Goal: Task Accomplishment & Management: Manage account settings

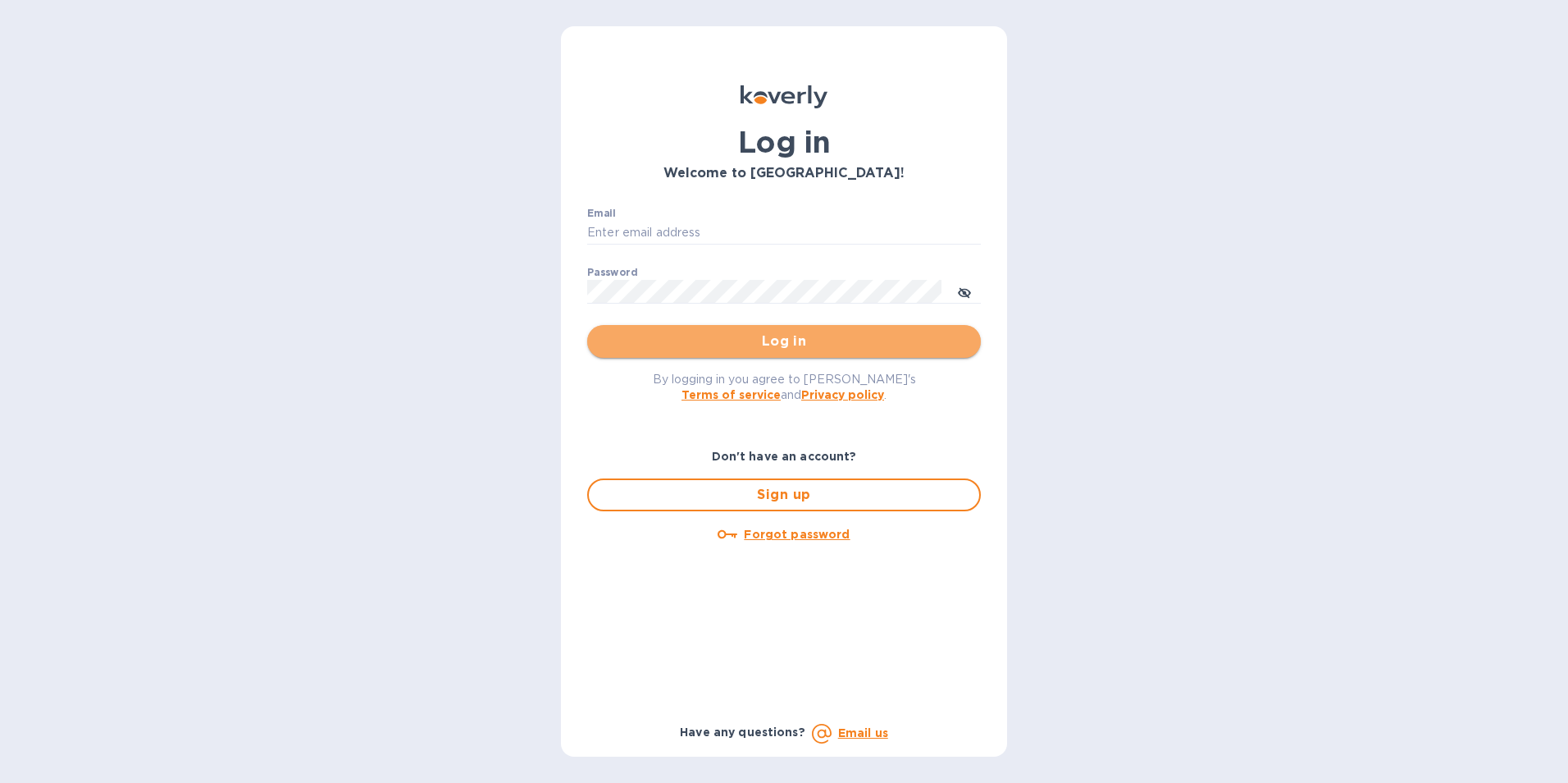
click at [747, 342] on span "Log in" at bounding box center [784, 341] width 368 height 20
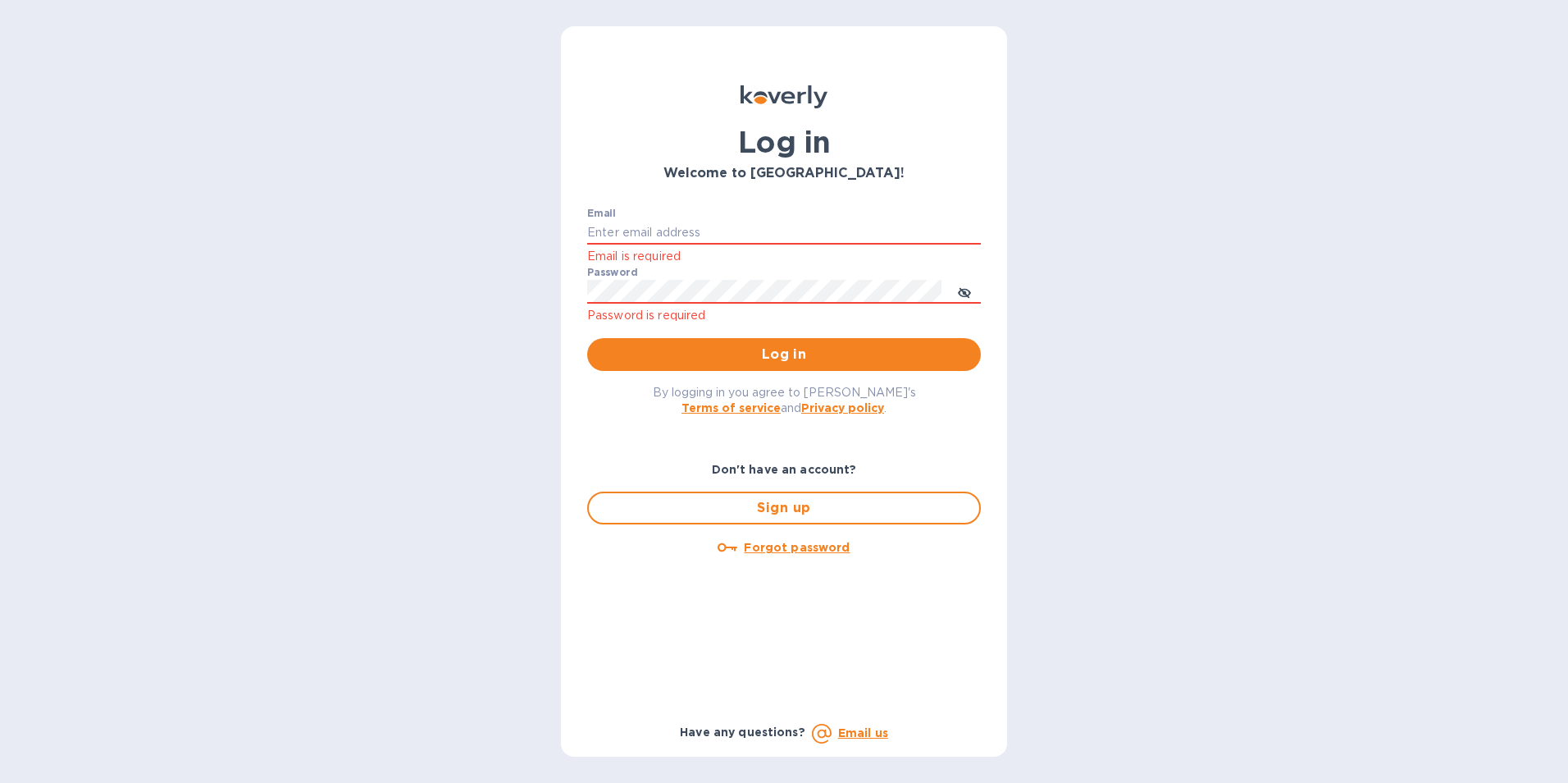
click at [722, 256] on p "Email is required" at bounding box center [784, 257] width 394 height 19
click at [689, 236] on input "Email" at bounding box center [784, 233] width 394 height 25
click at [642, 240] on input "Email" at bounding box center [784, 233] width 394 height 25
click at [642, 227] on input "Email" at bounding box center [784, 233] width 394 height 25
type input "m"
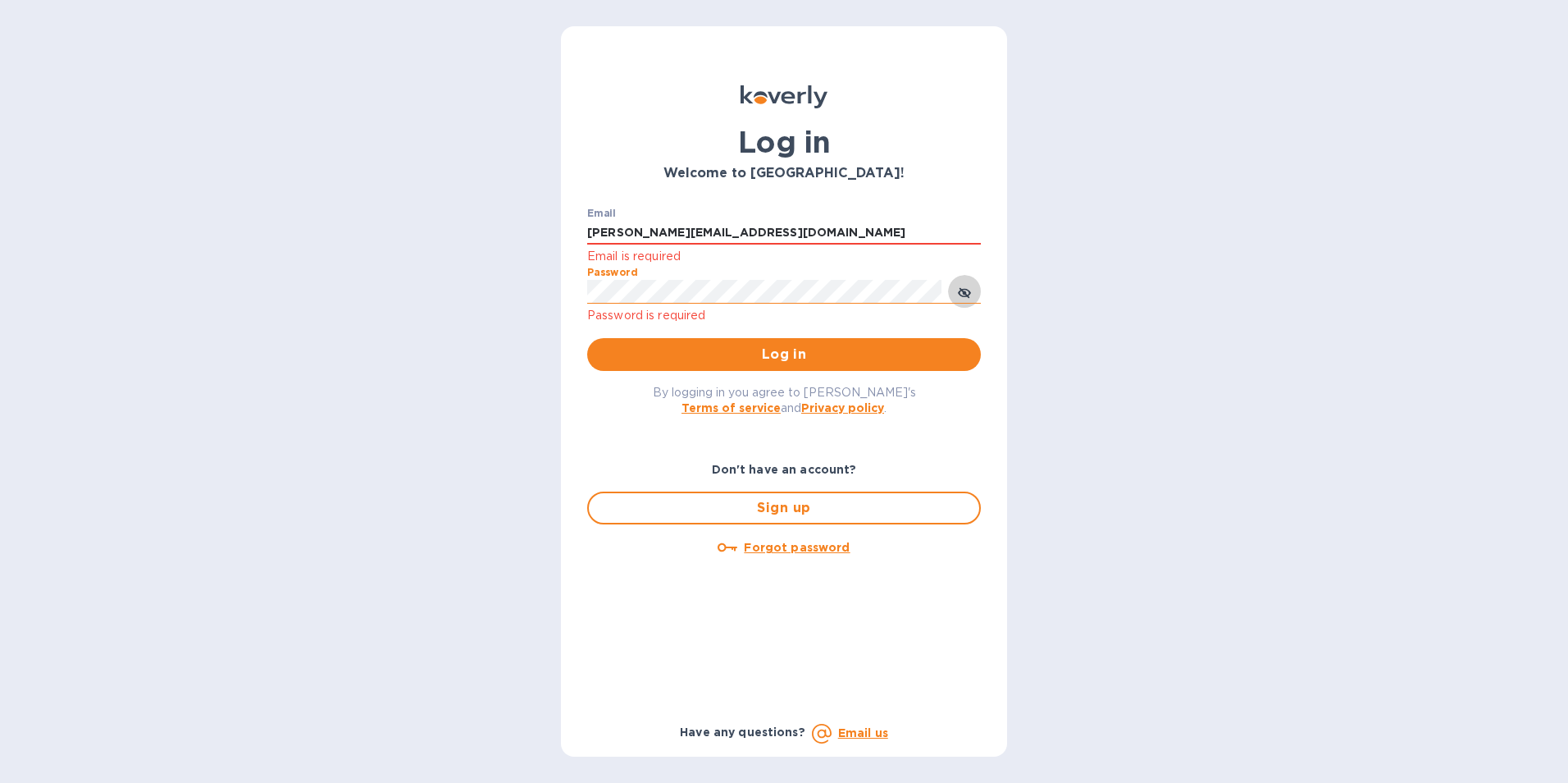
click at [955, 292] on button "toggle password visibility" at bounding box center [965, 291] width 33 height 33
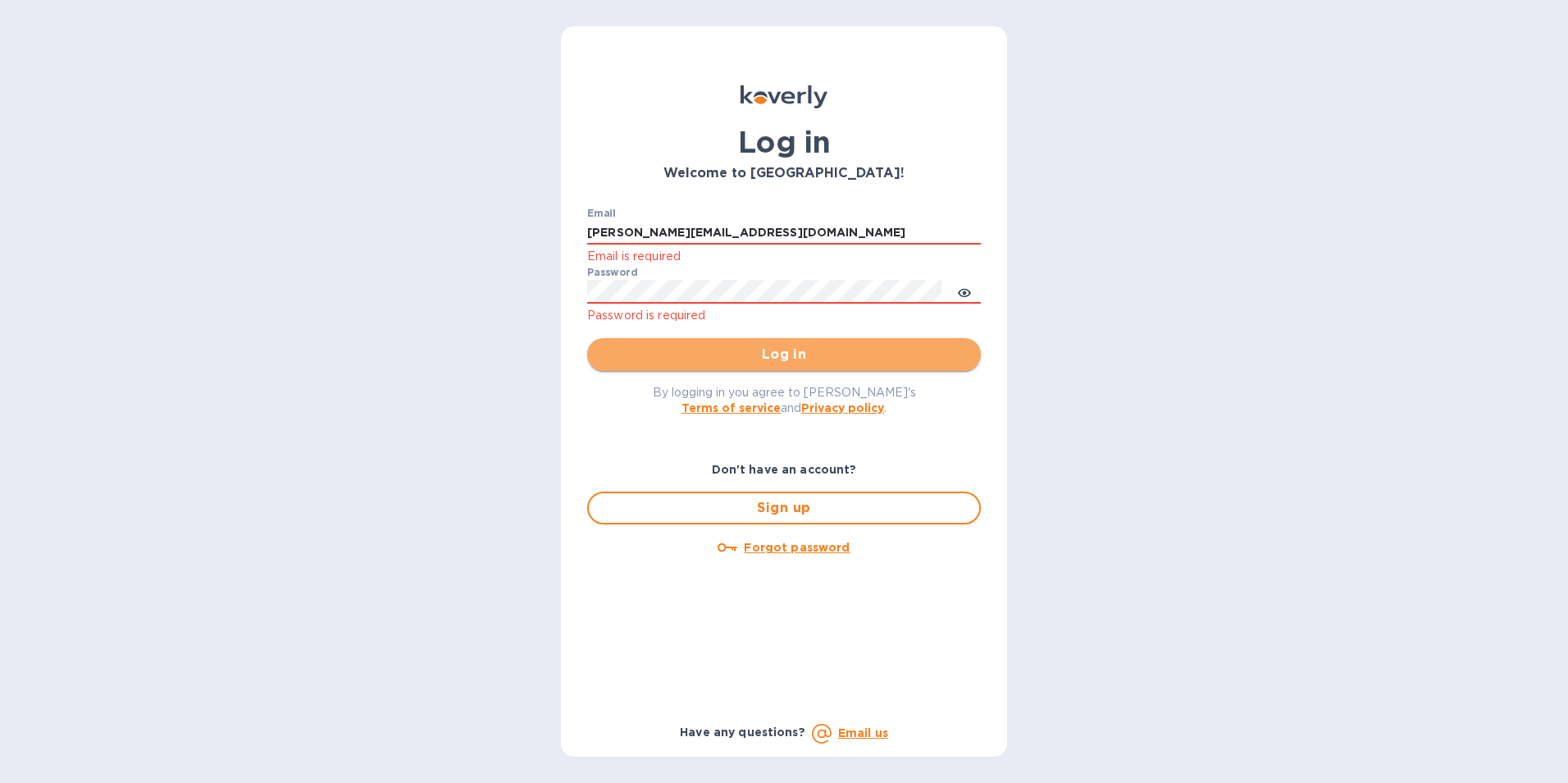
click at [785, 356] on span "Log in" at bounding box center [784, 354] width 368 height 20
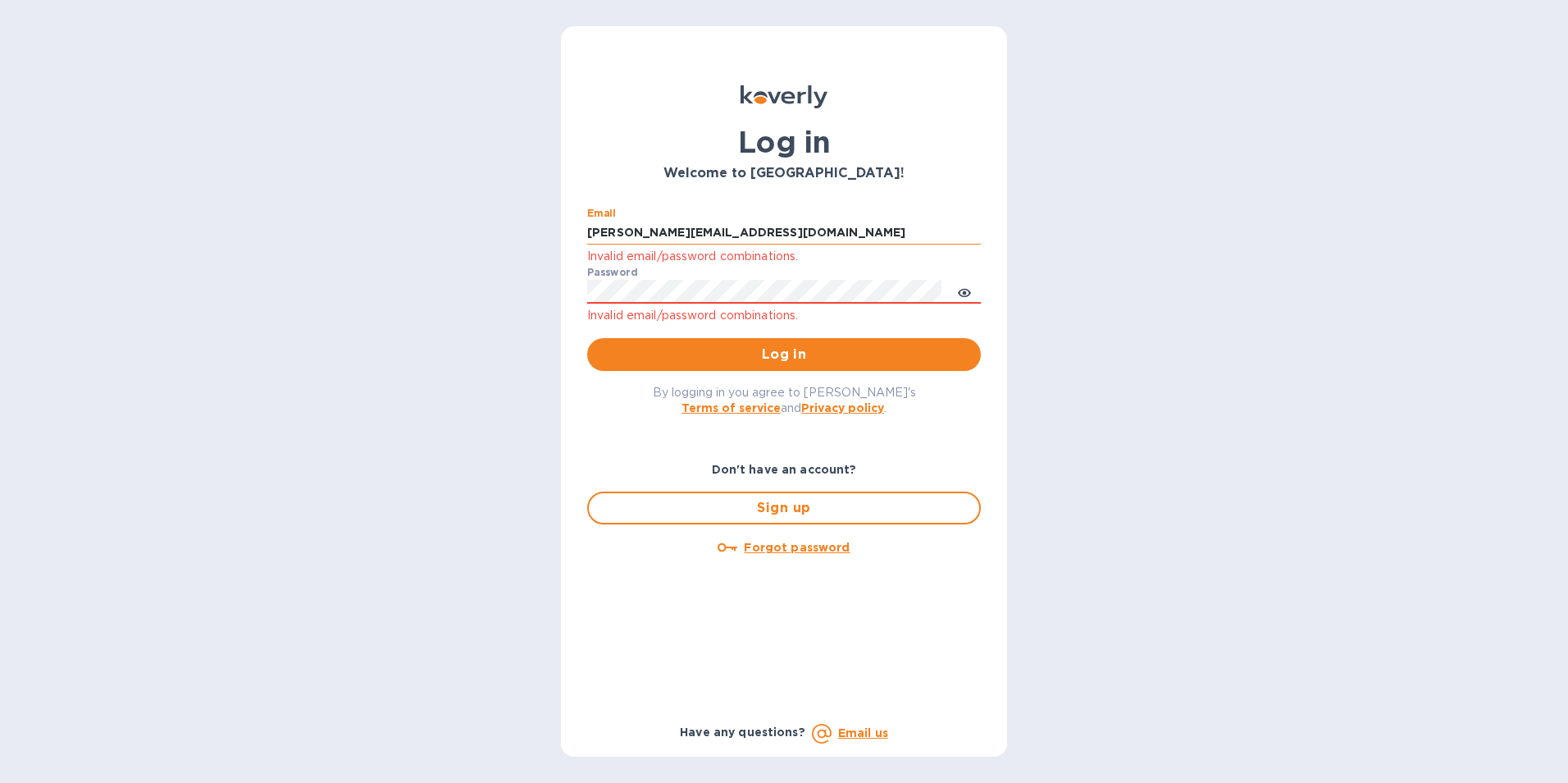
click at [707, 232] on input "[PERSON_NAME][EMAIL_ADDRESS][DOMAIN_NAME]" at bounding box center [784, 233] width 394 height 25
type input "[PERSON_NAME][EMAIL_ADDRESS][DOMAIN_NAME]"
click at [778, 350] on span "Log in" at bounding box center [784, 354] width 368 height 20
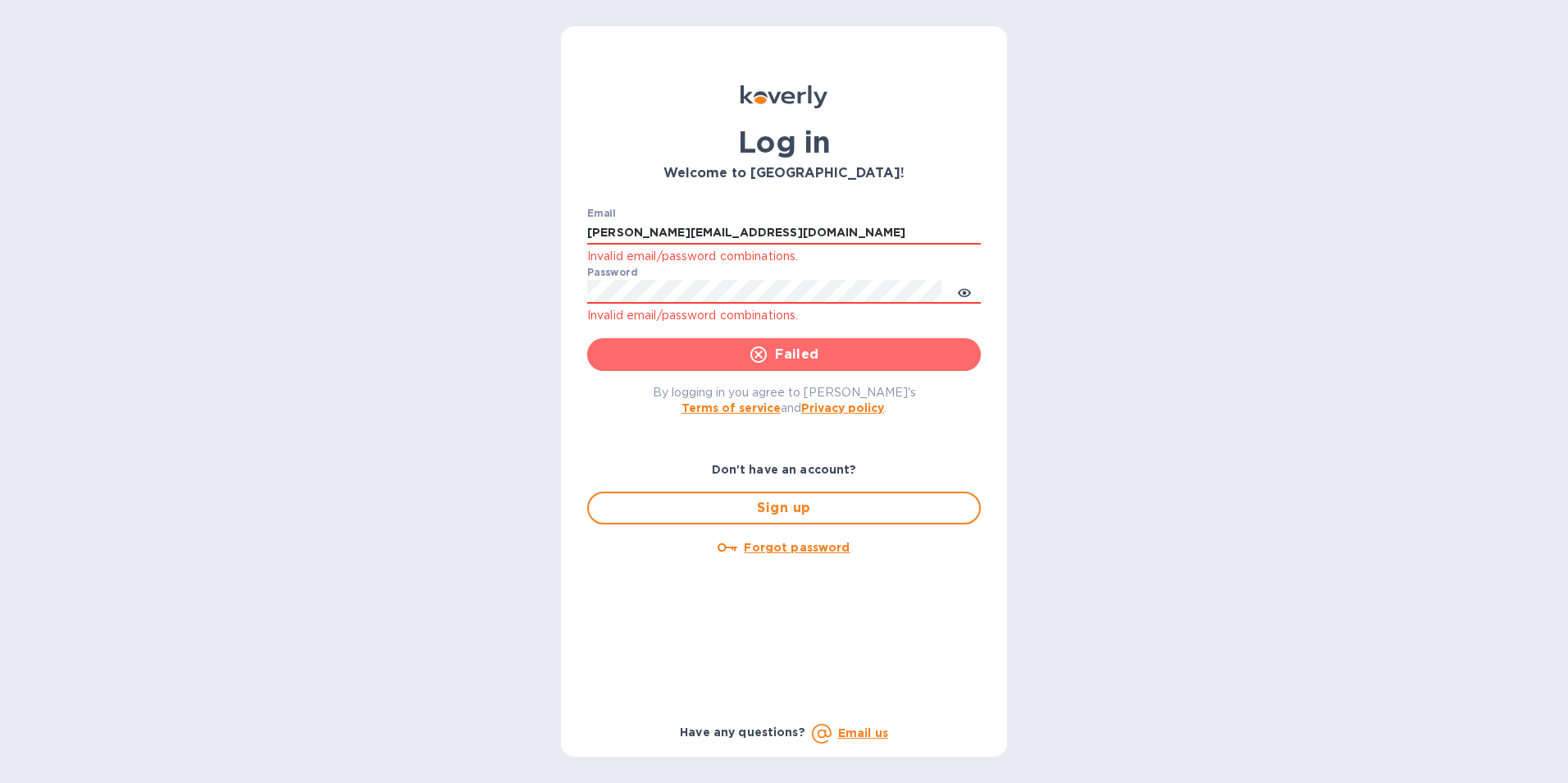
click at [810, 356] on span "Failed" at bounding box center [784, 354] width 368 height 20
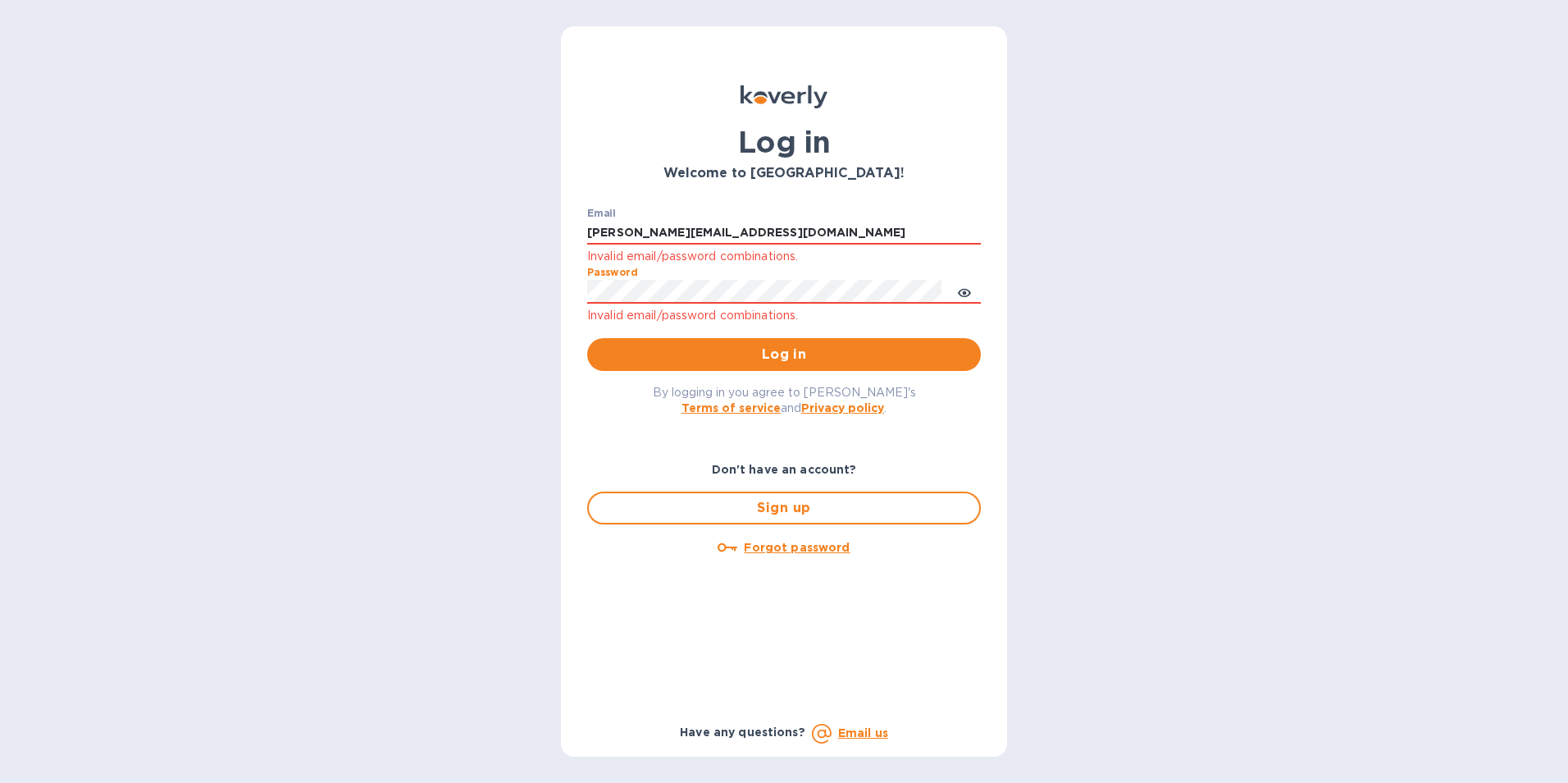
click at [449, 292] on div "Log in Welcome to [GEOGRAPHIC_DATA]! Email [PERSON_NAME][EMAIL_ADDRESS][DOMAIN_…" at bounding box center [784, 392] width 1568 height 783
click at [1114, 388] on div "Log in Welcome to [GEOGRAPHIC_DATA]! Email [PERSON_NAME][EMAIL_ADDRESS][DOMAIN_…" at bounding box center [784, 392] width 1568 height 783
